Goal: Task Accomplishment & Management: Use online tool/utility

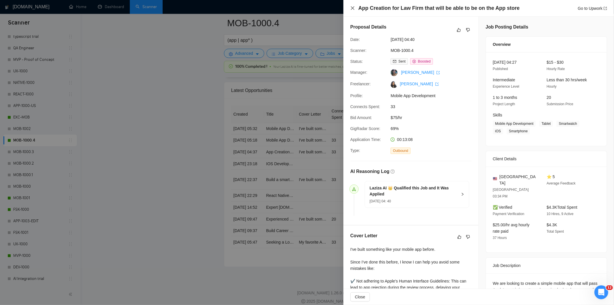
scroll to position [88, 0]
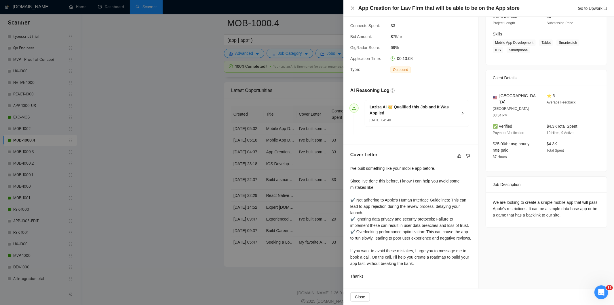
click at [352, 8] on icon "close" at bounding box center [352, 8] width 5 height 5
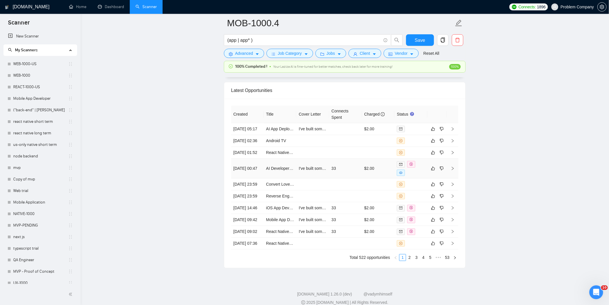
click at [255, 178] on td "[DATE] 00:47" at bounding box center [247, 168] width 33 height 20
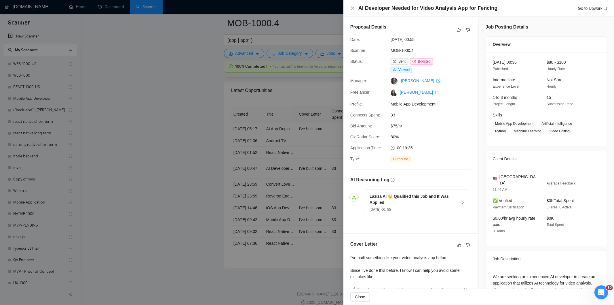
click at [352, 7] on icon "close" at bounding box center [352, 7] width 3 height 3
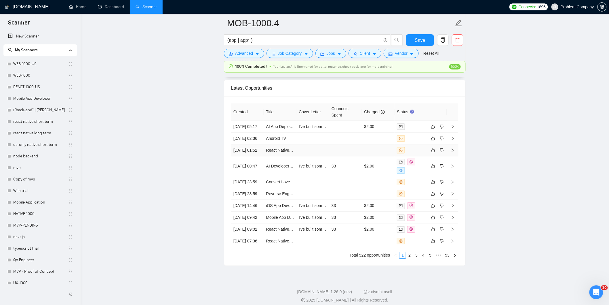
scroll to position [1495, 0]
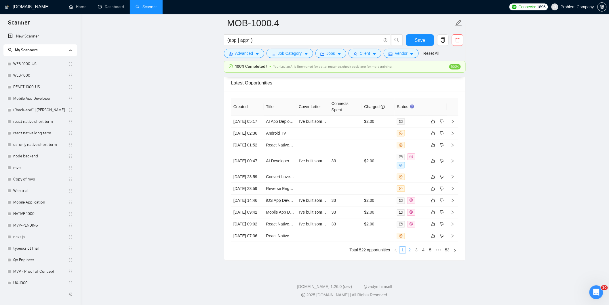
click at [410, 248] on link "2" at bounding box center [410, 249] width 6 height 6
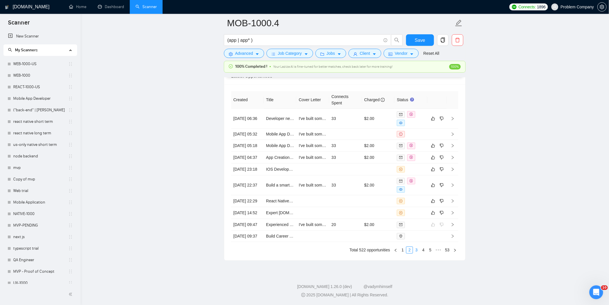
click at [415, 252] on link "3" at bounding box center [416, 249] width 6 height 6
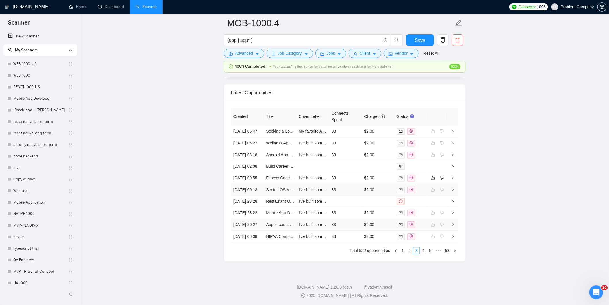
scroll to position [1492, 0]
click at [424, 251] on link "4" at bounding box center [423, 249] width 6 height 6
click at [424, 251] on link "5" at bounding box center [423, 249] width 6 height 6
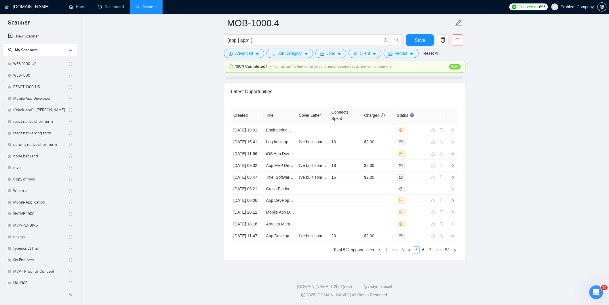
click at [385, 249] on link "1" at bounding box center [387, 249] width 6 height 6
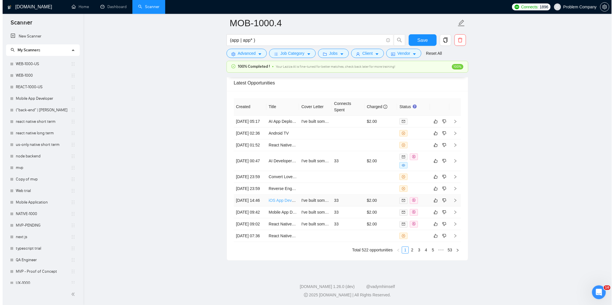
scroll to position [1428, 0]
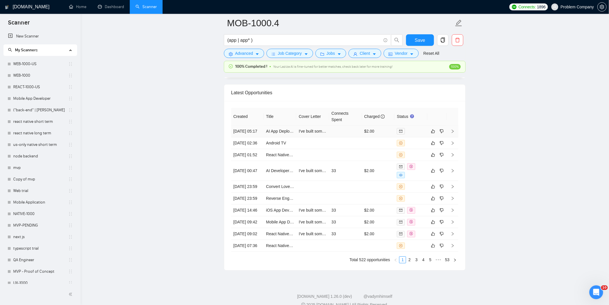
click at [257, 137] on td "[DATE] 05:17" at bounding box center [247, 131] width 33 height 12
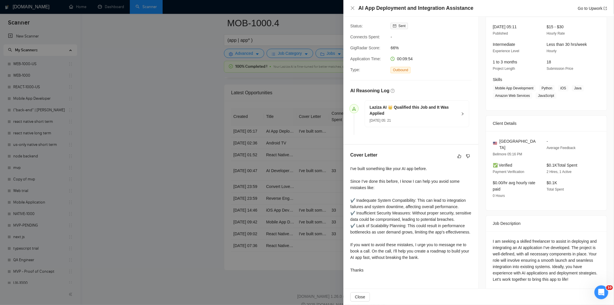
scroll to position [42, 0]
